Goal: Task Accomplishment & Management: Complete application form

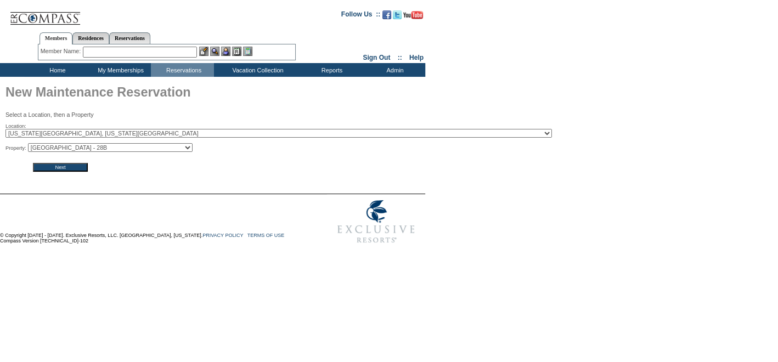
click at [193, 148] on select "Park Avenue Place - 28B Park Avenue Place - 25A Park Avenue Place - 25B Park Av…" at bounding box center [110, 147] width 165 height 9
select select "251"
click at [31, 144] on select "Park Avenue Place - 28B Park Avenue Place - 25A Park Avenue Place - 25B Park Av…" at bounding box center [110, 147] width 165 height 9
click at [57, 174] on form "Follow Us ::" at bounding box center [387, 126] width 774 height 246
click at [55, 166] on input "Next" at bounding box center [60, 167] width 55 height 9
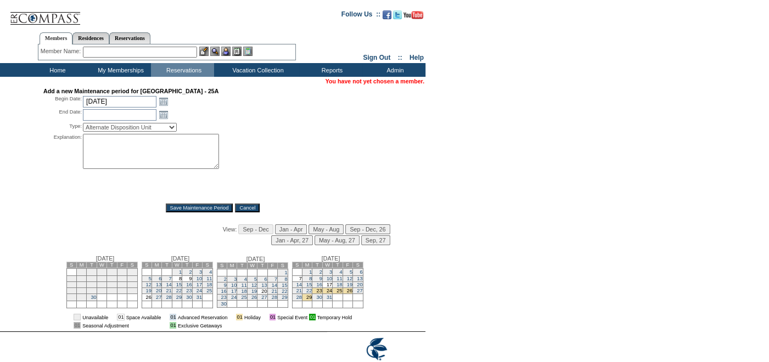
click at [175, 277] on td "8" at bounding box center [177, 279] width 10 height 6
click at [167, 109] on link "Open the calendar popup." at bounding box center [163, 115] width 12 height 12
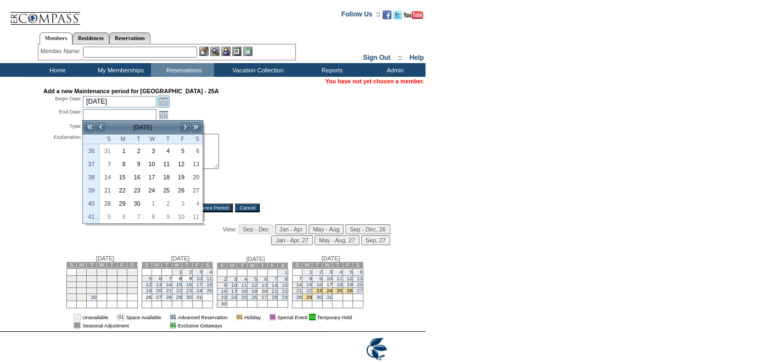
click at [162, 100] on link "Open the calendar popup." at bounding box center [163, 101] width 12 height 12
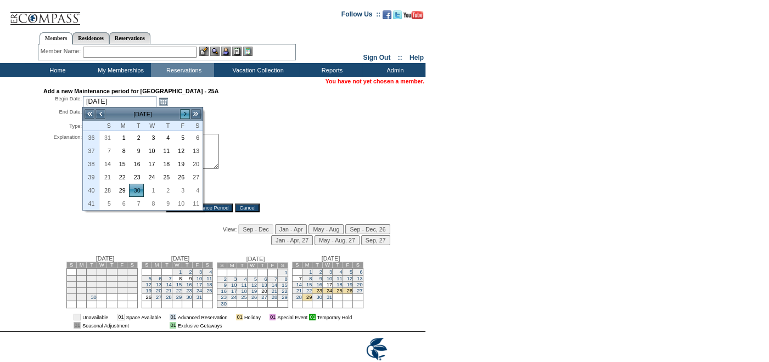
click at [180, 111] on link ">" at bounding box center [184, 114] width 11 height 11
click at [154, 148] on link "8" at bounding box center [151, 151] width 14 height 12
type input "[DATE]"
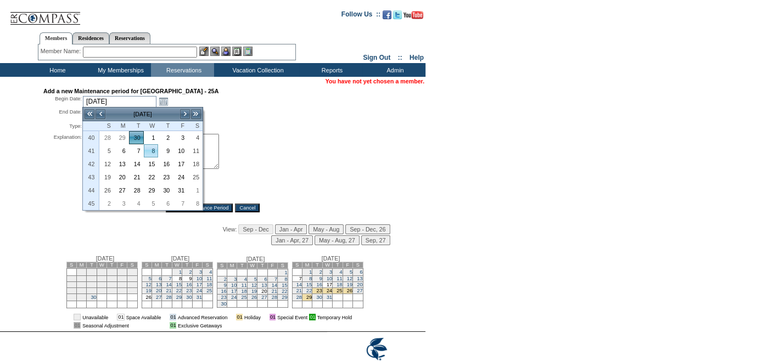
type input "[DATE]"
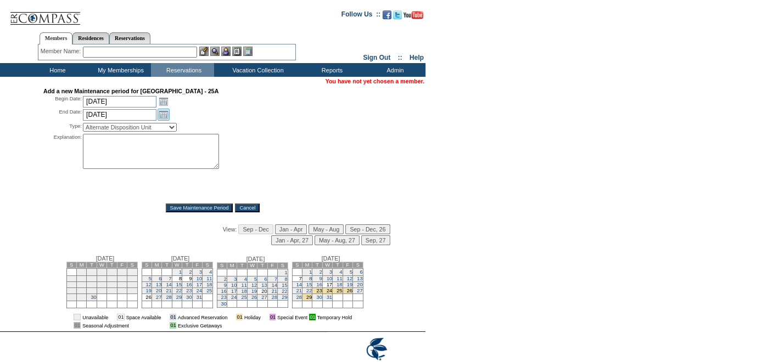
click at [164, 115] on link "Open the calendar popup." at bounding box center [163, 115] width 12 height 12
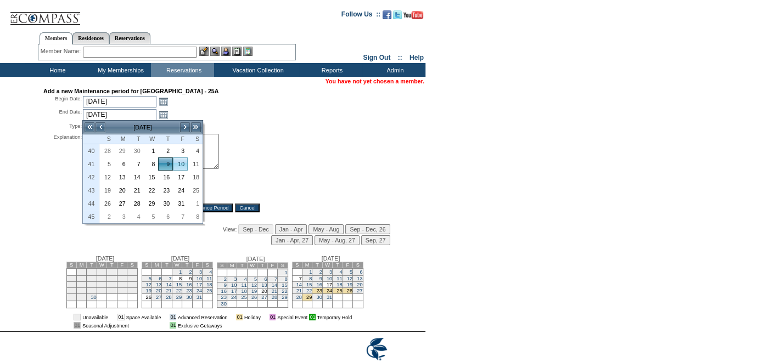
click at [183, 162] on link "10" at bounding box center [180, 164] width 14 height 12
type input "[DATE]"
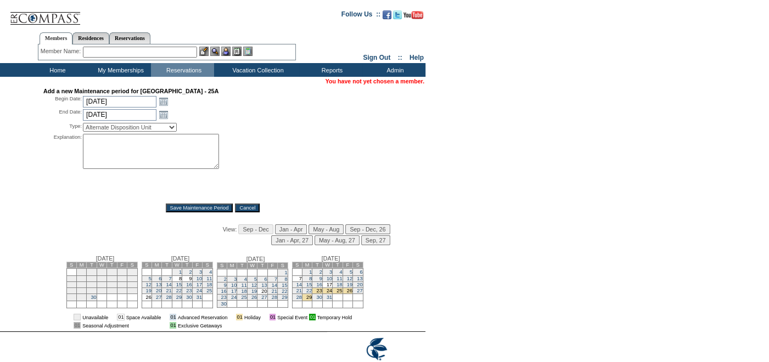
click at [177, 125] on select "Alternate Disposition Unit Business Hold Disposition Exclusive Alliance Partner…" at bounding box center [130, 127] width 94 height 9
select select "PropMaint"
click at [83, 123] on select "Alternate Disposition Unit Business Hold Disposition Exclusive Alliance Partner…" at bounding box center [130, 127] width 94 height 9
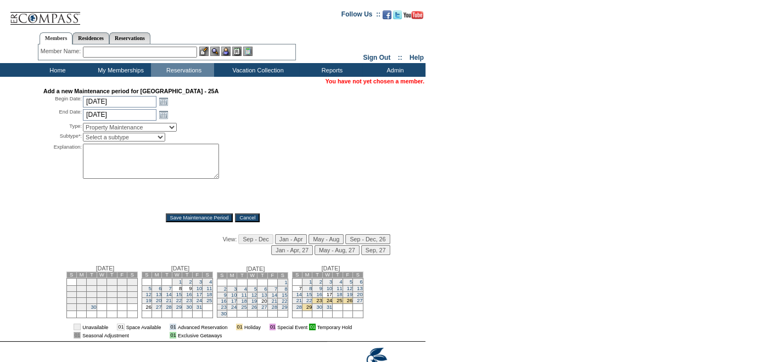
click at [165, 134] on select "Select a subtype FF&E Projects Housekeeping/Deep Clean Monthly PM Block Planned…" at bounding box center [124, 137] width 82 height 9
select select "PropMaint-ReactiveMaint"
click at [83, 133] on select "Select a subtype FF&E Projects Housekeeping/Deep Clean Monthly PM Block Planned…" at bounding box center [124, 137] width 82 height 9
click at [135, 161] on textarea at bounding box center [151, 161] width 136 height 35
click at [171, 152] on textarea "Assessment of Lutron" at bounding box center [151, 161] width 136 height 35
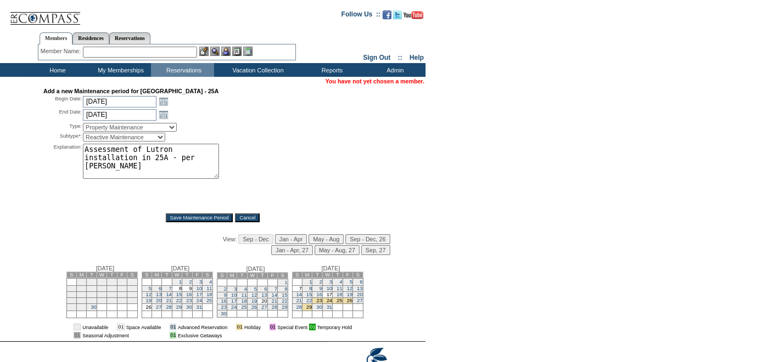
click at [85, 157] on textarea "Assessment of Lutron installation in 25A - per [PERSON_NAME]" at bounding box center [151, 161] width 136 height 35
click at [131, 159] on textarea "Assessment of Lutron installation as well as shades in 25A - per [PERSON_NAME]" at bounding box center [151, 161] width 136 height 35
click at [130, 159] on textarea "Assessment of Lutron installation as well as shades in 25A - per [PERSON_NAME]" at bounding box center [151, 161] width 136 height 35
click at [129, 155] on textarea "Assessment of Lutron installation as well as shades in 25A - per [PERSON_NAME]" at bounding box center [151, 161] width 136 height 35
type textarea "Assessment of Lutron installation as well as remote control shades in 25A - per…"
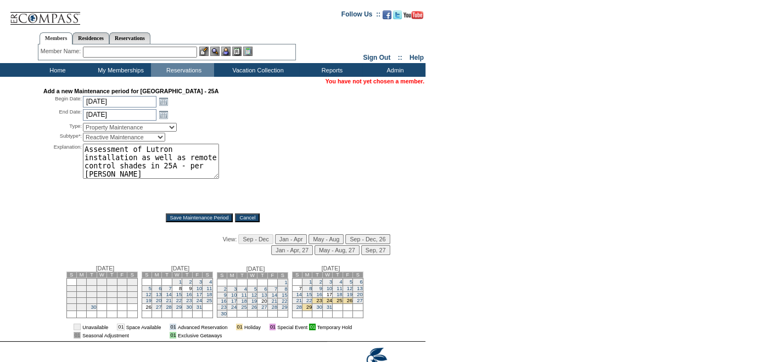
click at [165, 134] on select "Select a subtype FF&E Projects Housekeeping/Deep Clean Monthly PM Block Planned…" at bounding box center [124, 137] width 82 height 9
select select "PropMaint-PlannedMaint"
click at [83, 133] on select "Select a subtype FF&E Projects Housekeeping/Deep Clean Monthly PM Block Planned…" at bounding box center [124, 137] width 82 height 9
click at [459, 106] on form "Follow Us ::" at bounding box center [382, 200] width 765 height 394
click at [191, 213] on input "Save Maintenance Period" at bounding box center [199, 217] width 67 height 9
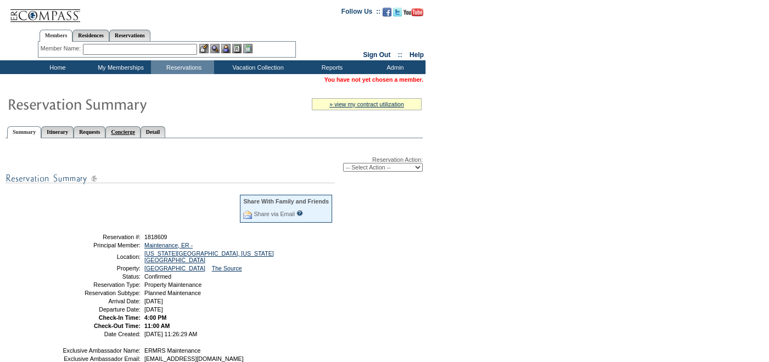
click at [140, 129] on link "Concierge" at bounding box center [122, 132] width 35 height 12
